Goal: Navigation & Orientation: Find specific page/section

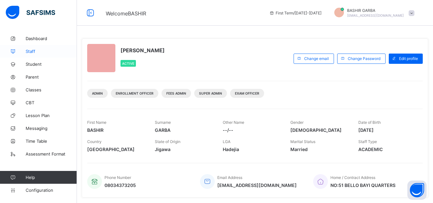
click at [28, 53] on span "Staff" at bounding box center [51, 51] width 51 height 5
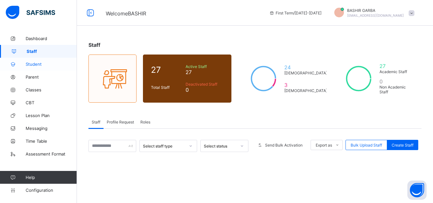
click at [31, 65] on span "Student" at bounding box center [51, 64] width 51 height 5
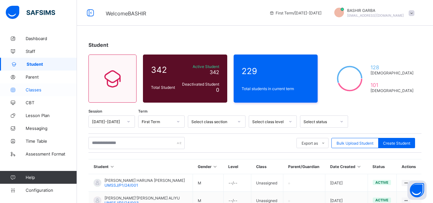
click at [29, 88] on span "Classes" at bounding box center [51, 89] width 51 height 5
